Goal: Task Accomplishment & Management: Manage account settings

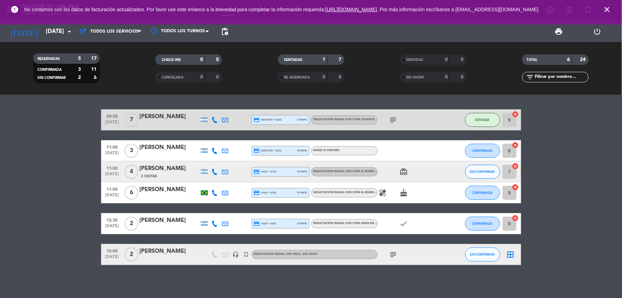
scroll to position [2, 0]
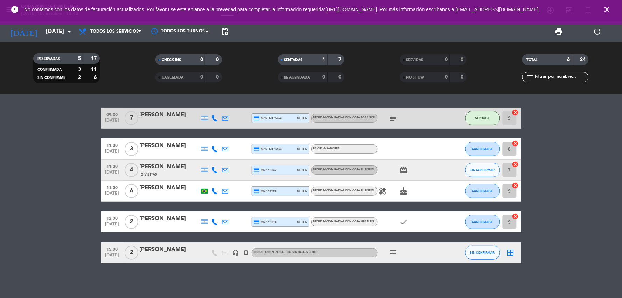
click at [405, 191] on icon "cake" at bounding box center [404, 191] width 8 height 8
click at [378, 191] on span "healing" at bounding box center [383, 191] width 11 height 8
click at [380, 191] on icon "healing" at bounding box center [383, 191] width 8 height 8
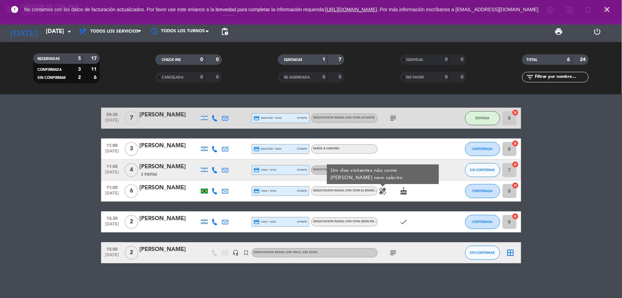
click at [380, 191] on icon "healing" at bounding box center [383, 191] width 8 height 8
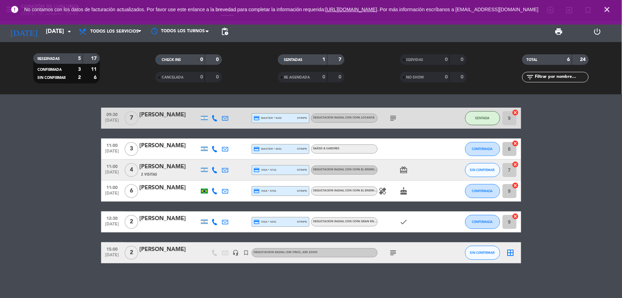
click at [405, 169] on icon "card_giftcard" at bounding box center [404, 170] width 8 height 8
click at [404, 174] on div "card_giftcard" at bounding box center [409, 169] width 63 height 21
click at [490, 170] on span "SIN CONFIRMAR" at bounding box center [482, 170] width 25 height 4
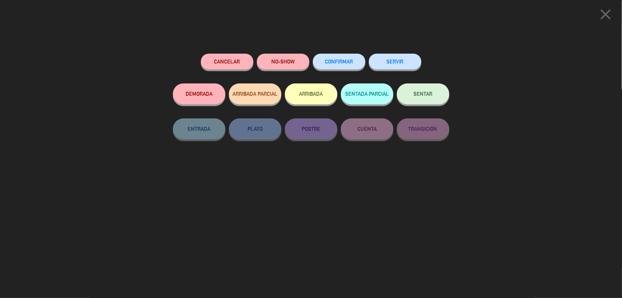
click at [418, 97] on button "SENTAR" at bounding box center [423, 93] width 53 height 21
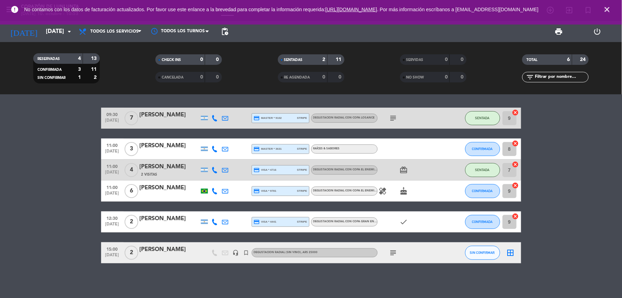
click at [613, 12] on span "close" at bounding box center [607, 9] width 19 height 19
click at [609, 12] on icon "close" at bounding box center [608, 9] width 8 height 8
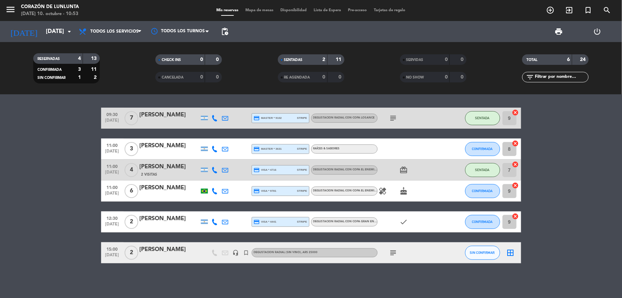
click at [72, 164] on bookings-row "09:30 [DATE] 7 [PERSON_NAME] credit_card master * 9102 stripe DEGUSTACION RADIA…" at bounding box center [311, 186] width 622 height 156
click at [403, 188] on icon "cake" at bounding box center [404, 191] width 8 height 8
click at [382, 191] on icon "healing" at bounding box center [383, 191] width 8 height 8
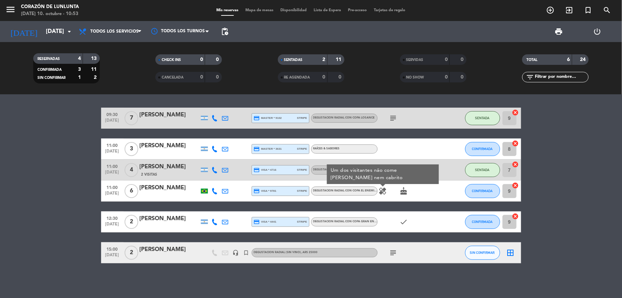
click at [382, 191] on icon "healing" at bounding box center [383, 191] width 8 height 8
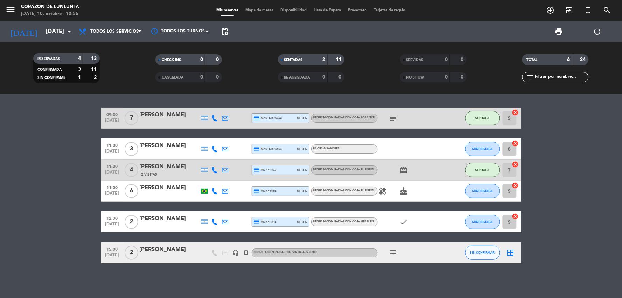
click at [394, 193] on div "healing cake" at bounding box center [409, 190] width 63 height 21
click at [400, 192] on icon "cake" at bounding box center [404, 191] width 8 height 8
click at [402, 166] on icon "card_giftcard" at bounding box center [404, 170] width 8 height 8
click at [385, 193] on icon "healing" at bounding box center [383, 191] width 8 height 8
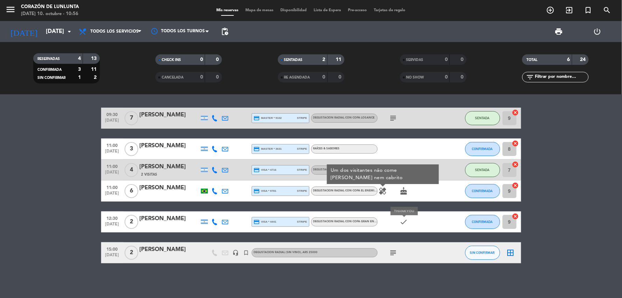
click at [407, 223] on icon "check" at bounding box center [404, 222] width 8 height 8
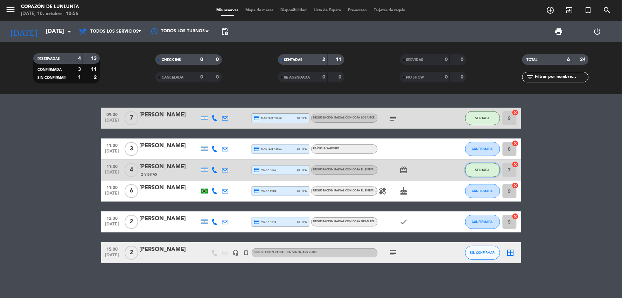
click at [489, 171] on button "SENTADA" at bounding box center [483, 170] width 35 height 14
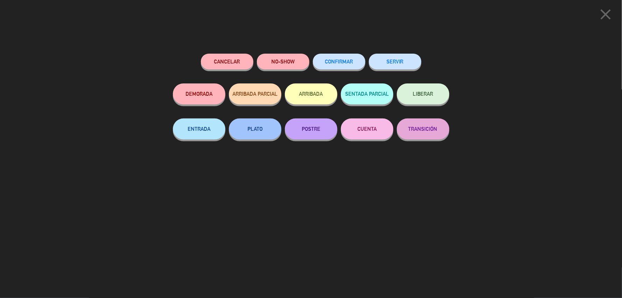
click at [316, 168] on div "Cancelar NO-SHOW CONFIRMAR SERVIR DEMORADA ARRIBADA PARCIAL ARRIBADA SENTADA PA…" at bounding box center [311, 115] width 277 height 123
click at [607, 12] on icon "close" at bounding box center [607, 15] width 18 height 18
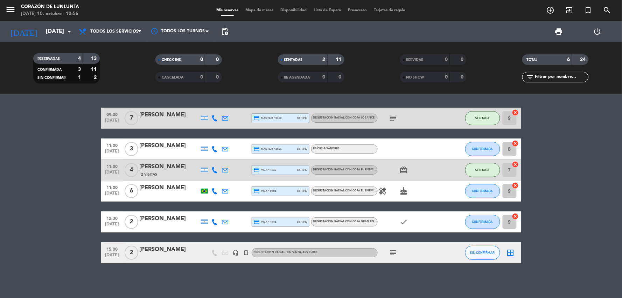
click at [403, 167] on icon "card_giftcard" at bounding box center [404, 170] width 8 height 8
click at [407, 191] on icon "cake" at bounding box center [404, 191] width 8 height 8
click at [386, 191] on icon "healing" at bounding box center [383, 191] width 8 height 8
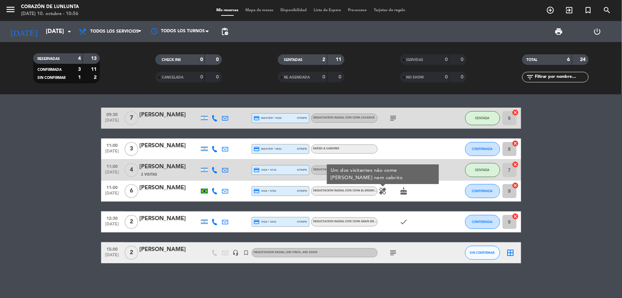
click at [386, 191] on icon "healing" at bounding box center [383, 191] width 8 height 8
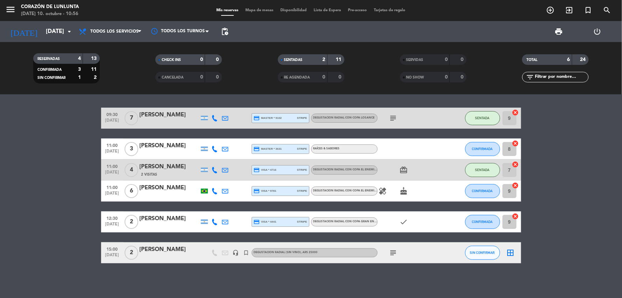
click at [570, 148] on bookings-row "09:30 [DATE] 7 [PERSON_NAME] credit_card master * 9102 stripe DEGUSTACION RADIA…" at bounding box center [311, 186] width 622 height 156
click at [482, 193] on button "CONFIRMADA" at bounding box center [483, 191] width 35 height 14
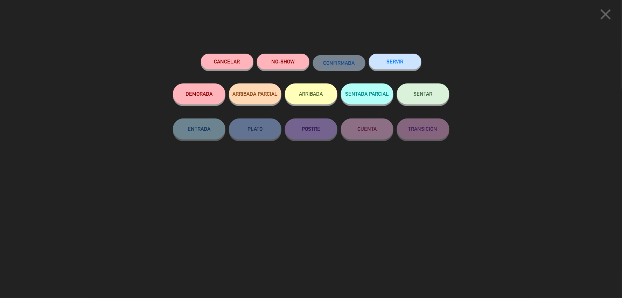
click at [420, 90] on button "SENTAR" at bounding box center [423, 93] width 53 height 21
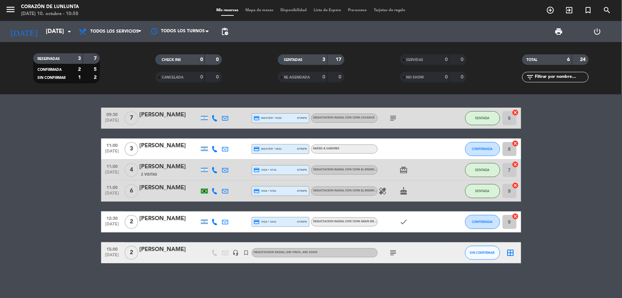
click at [383, 189] on icon "healing" at bounding box center [383, 191] width 8 height 8
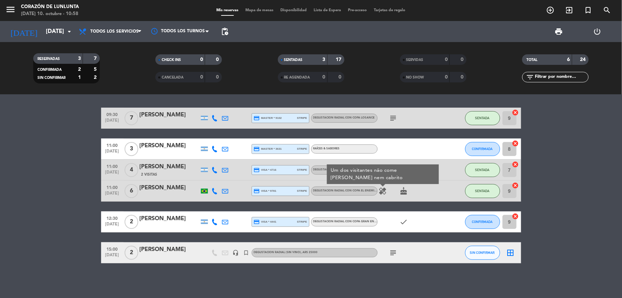
click at [383, 189] on icon "healing" at bounding box center [383, 191] width 8 height 8
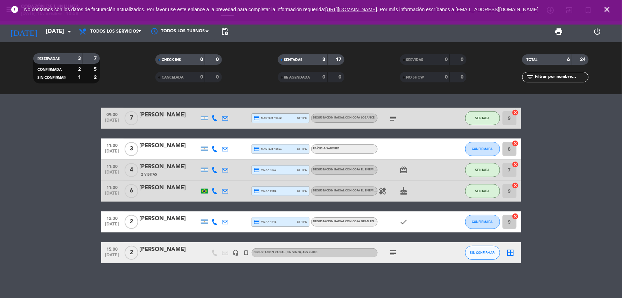
click at [557, 177] on bookings-row "09:30 [DATE] 7 [PERSON_NAME] credit_card master * 9102 stripe DEGUSTACION RADIA…" at bounding box center [311, 186] width 622 height 156
click at [609, 9] on icon "close" at bounding box center [608, 9] width 8 height 8
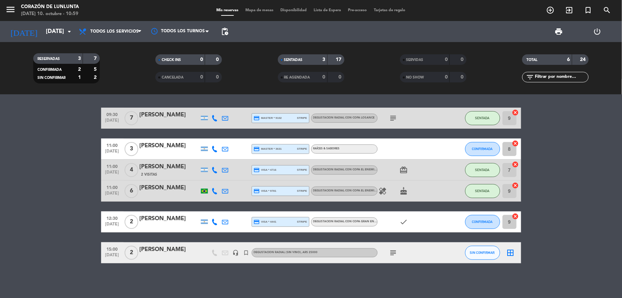
click at [577, 201] on bookings-row "09:30 [DATE] 7 [PERSON_NAME] credit_card master * 9102 stripe DEGUSTACION RADIA…" at bounding box center [311, 186] width 622 height 156
click at [48, 23] on div "[DATE] [DATE] arrow_drop_down" at bounding box center [40, 31] width 70 height 21
click at [50, 32] on input "[DATE]" at bounding box center [79, 32] width 74 height 14
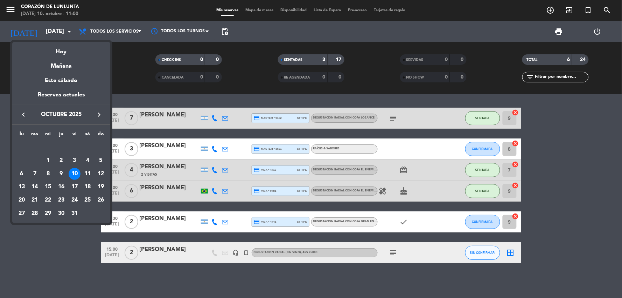
click at [90, 177] on div "11" at bounding box center [88, 174] width 12 height 12
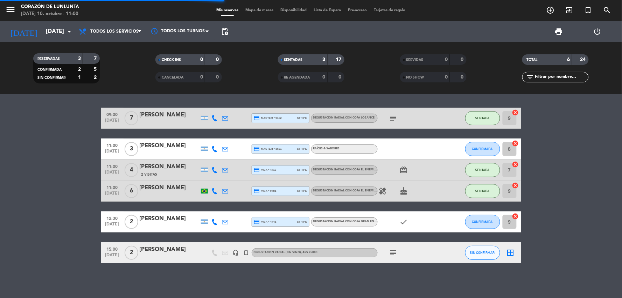
drag, startPoint x: 90, startPoint y: 177, endPoint x: 70, endPoint y: 178, distance: 19.6
click at [70, 179] on div "09:30 [DATE] 7 [PERSON_NAME] credit_card master * 9102 stripe DEGUSTACION RADIA…" at bounding box center [311, 196] width 622 height 203
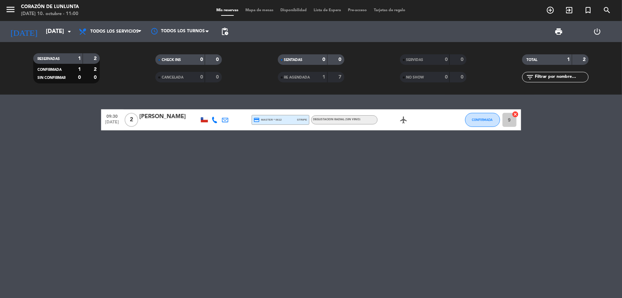
click at [204, 119] on div at bounding box center [204, 119] width 7 height 5
click at [205, 119] on div at bounding box center [204, 119] width 7 height 5
click at [52, 35] on input "[DATE]" at bounding box center [79, 32] width 74 height 14
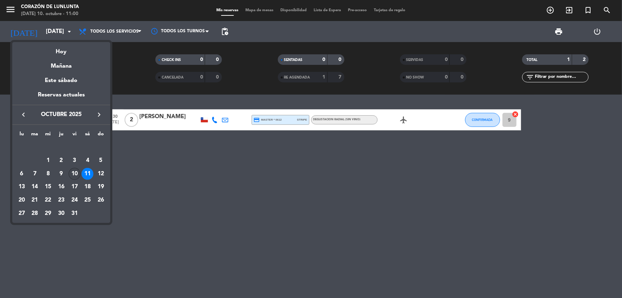
click at [74, 174] on div "10" at bounding box center [75, 174] width 12 height 12
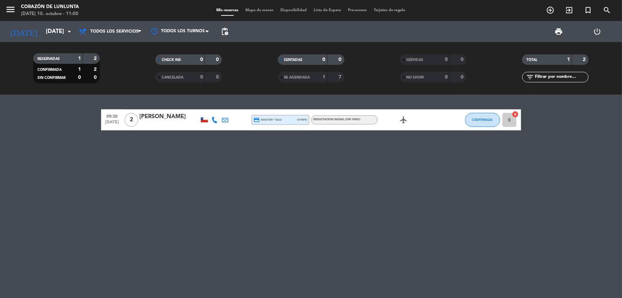
type input "[DATE]"
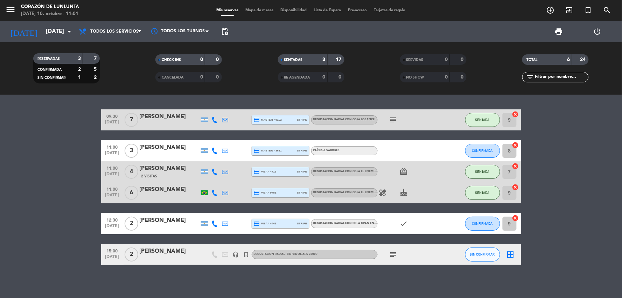
click at [43, 192] on bookings-row "09:30 [DATE] 7 [PERSON_NAME] credit_card master * 9102 stripe DEGUSTACION RADIA…" at bounding box center [311, 187] width 622 height 156
click at [483, 147] on button "CONFIRMADA" at bounding box center [483, 151] width 35 height 14
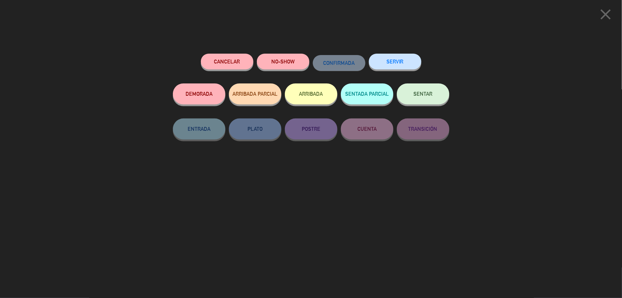
click at [428, 100] on button "SENTAR" at bounding box center [423, 93] width 53 height 21
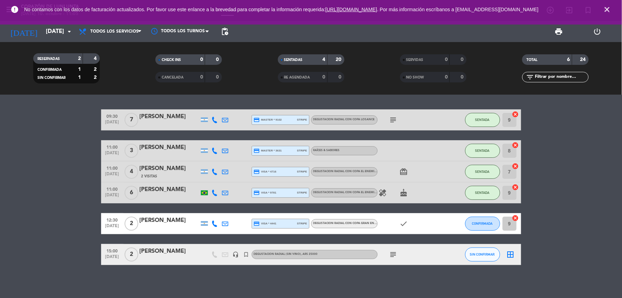
click at [70, 183] on bookings-row "09:30 [DATE] 7 [PERSON_NAME] credit_card master * 9102 stripe DEGUSTACION RADIA…" at bounding box center [311, 187] width 622 height 156
